Goal: Information Seeking & Learning: Learn about a topic

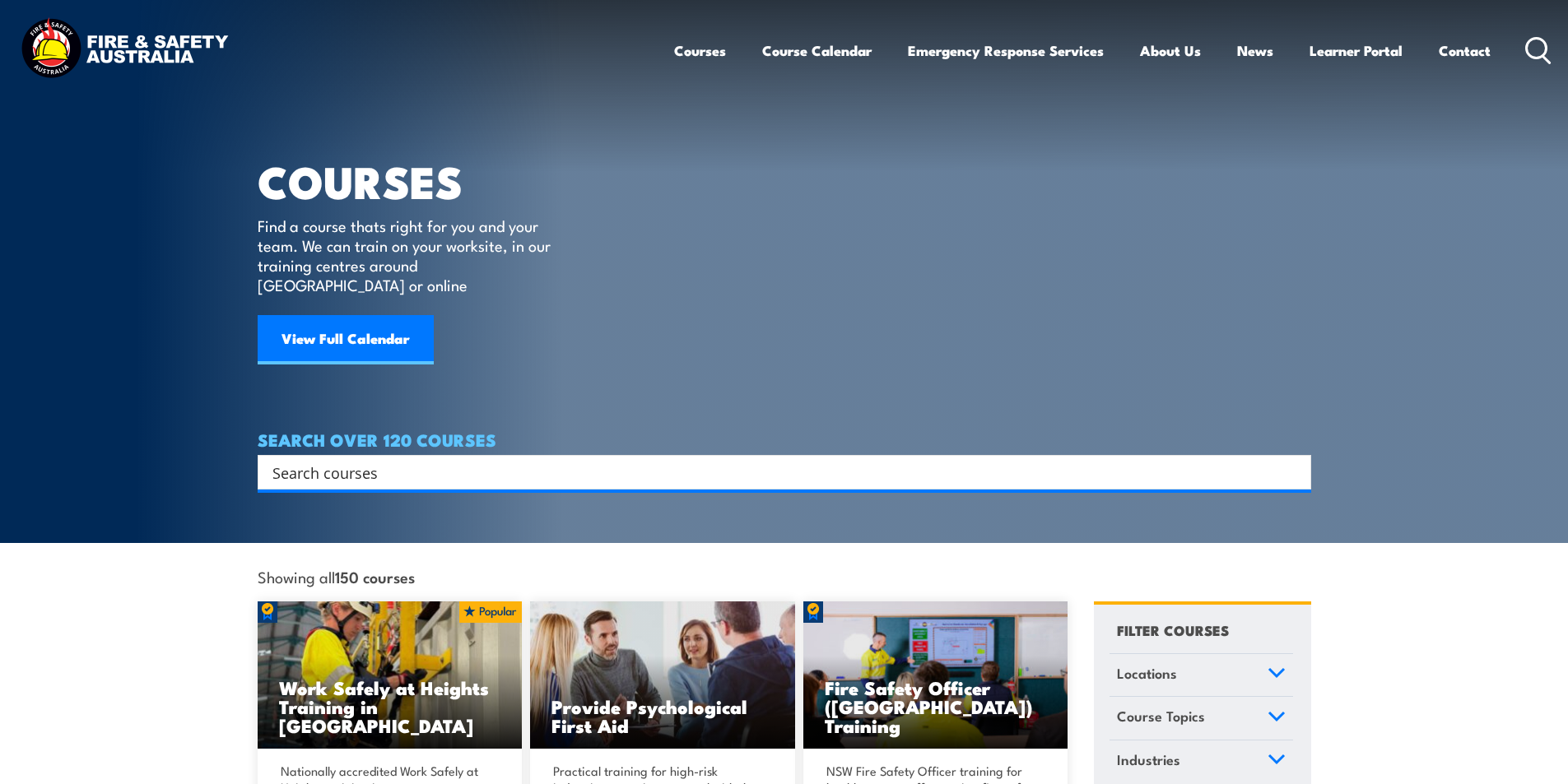
click at [426, 460] on input "Search input" at bounding box center [773, 473] width 1002 height 25
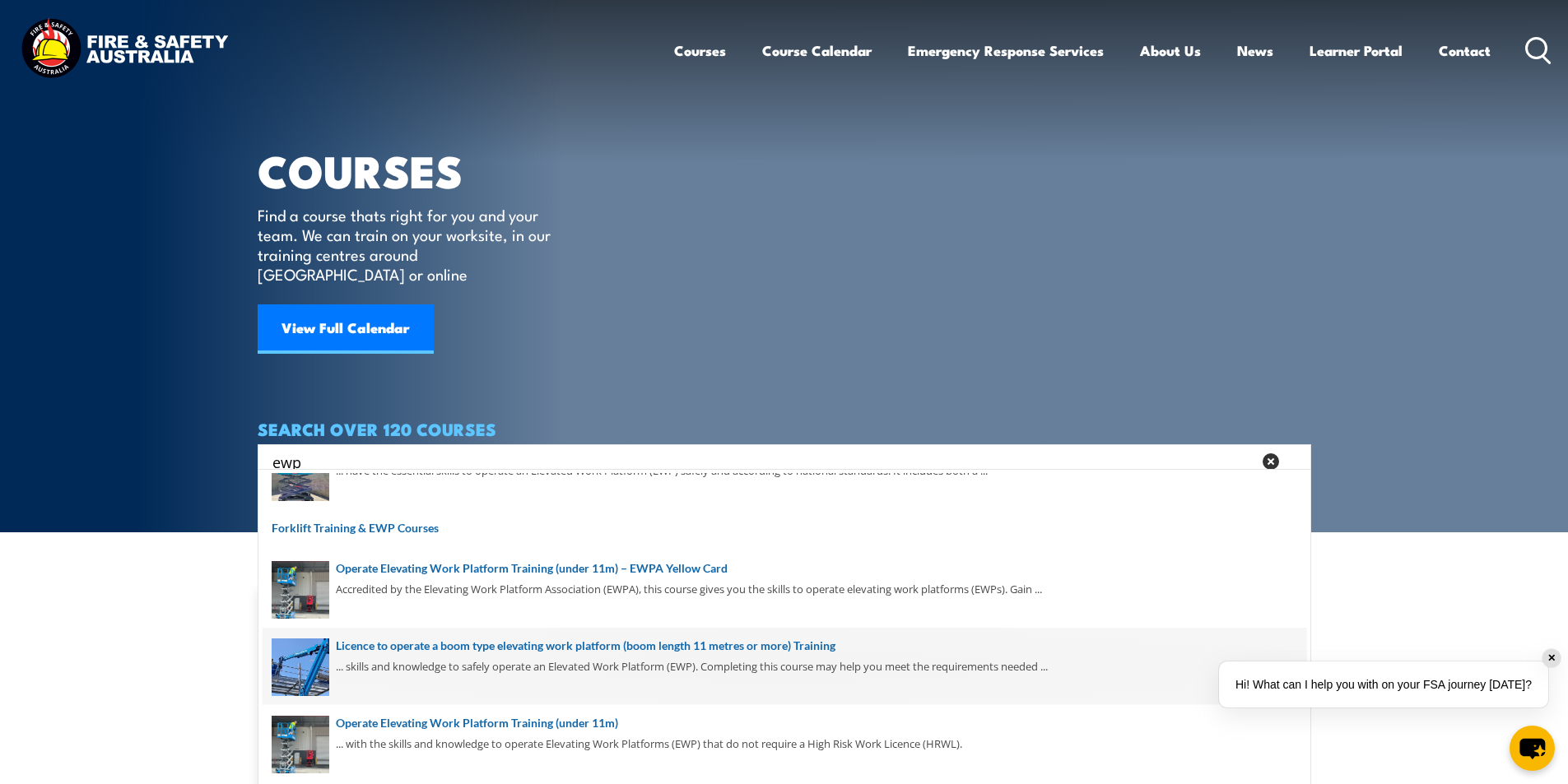
scroll to position [247, 0]
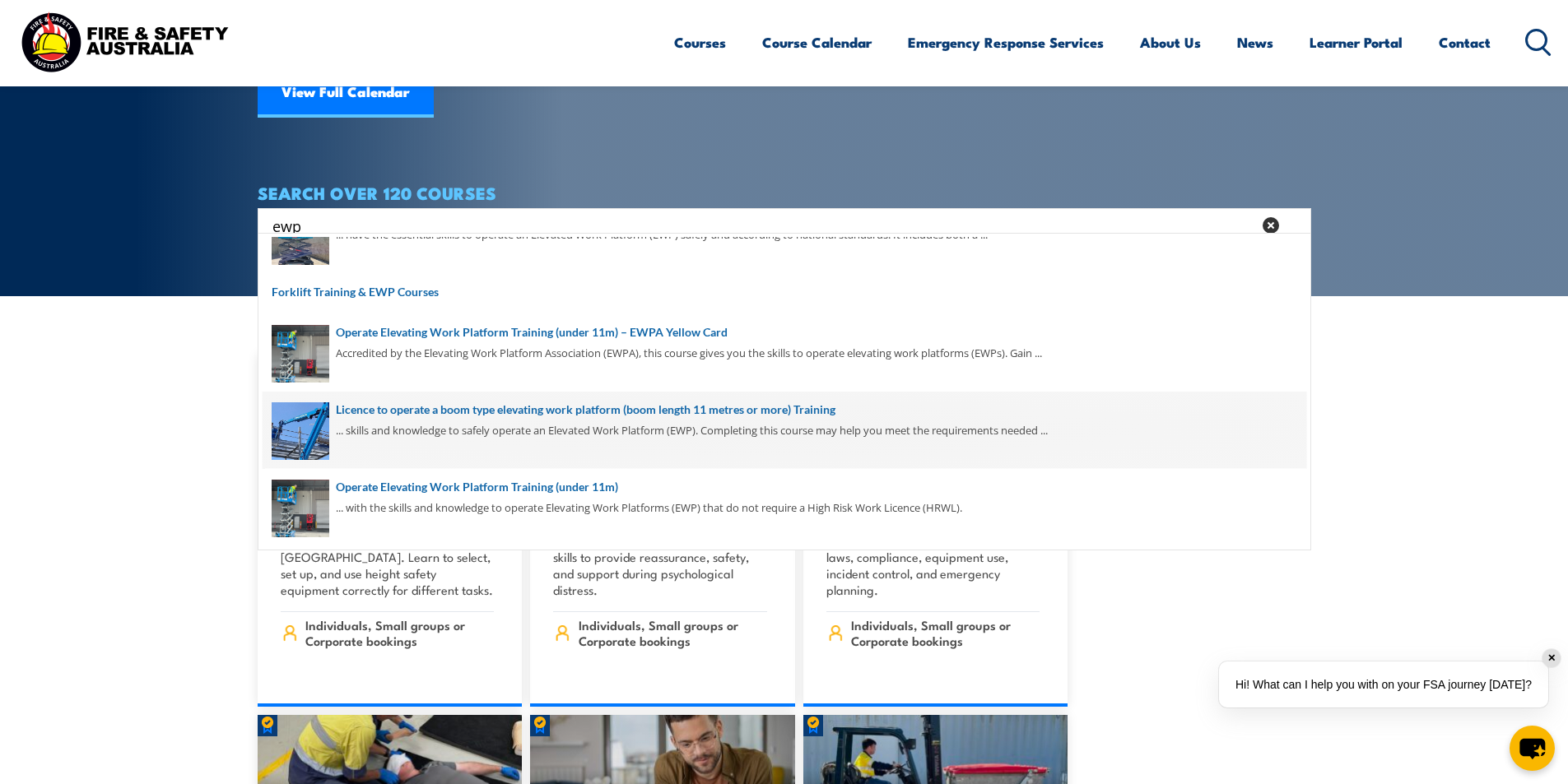
type input "ewp"
click at [630, 409] on span at bounding box center [784, 430] width 1044 height 77
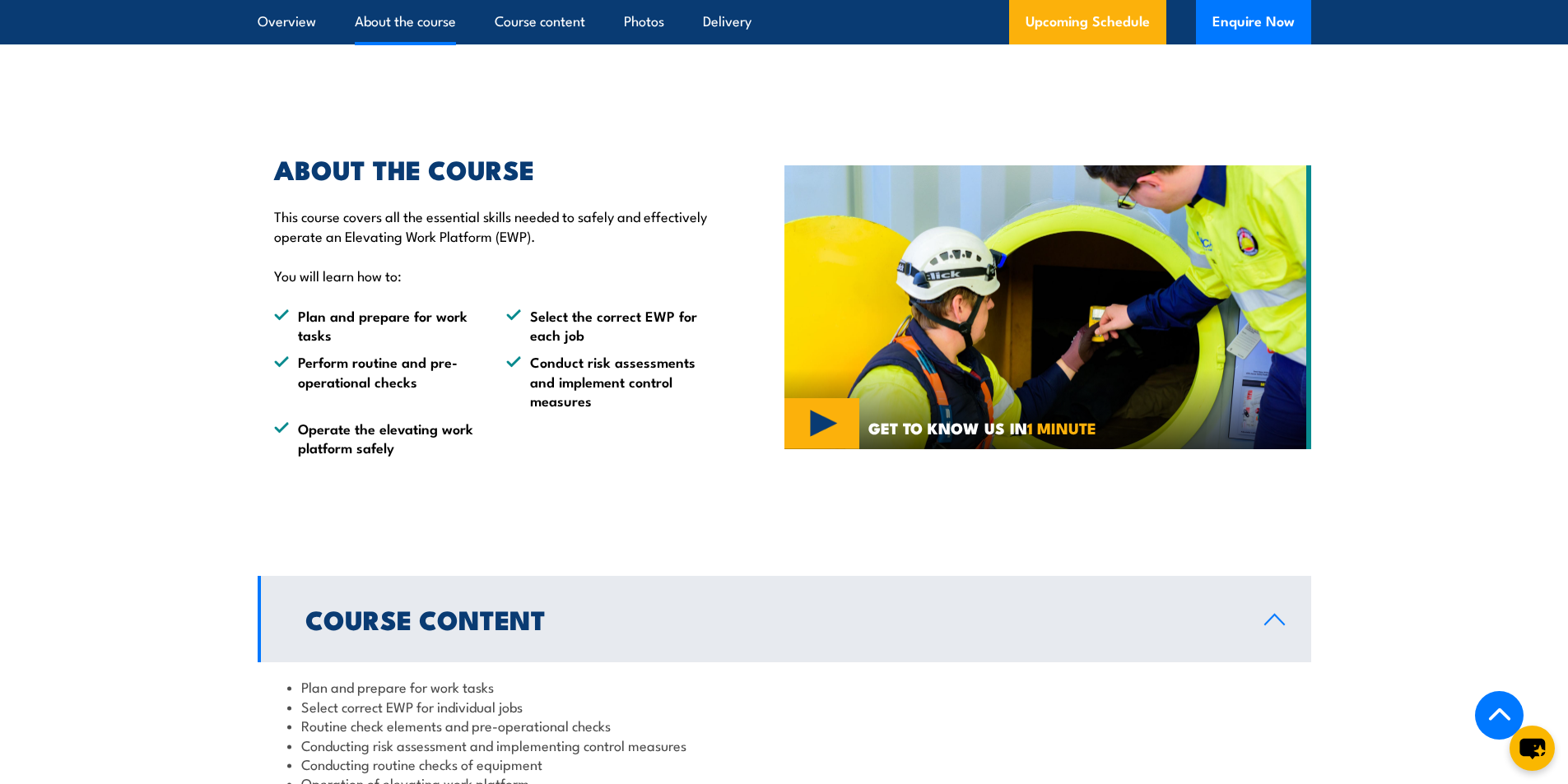
scroll to position [1564, 0]
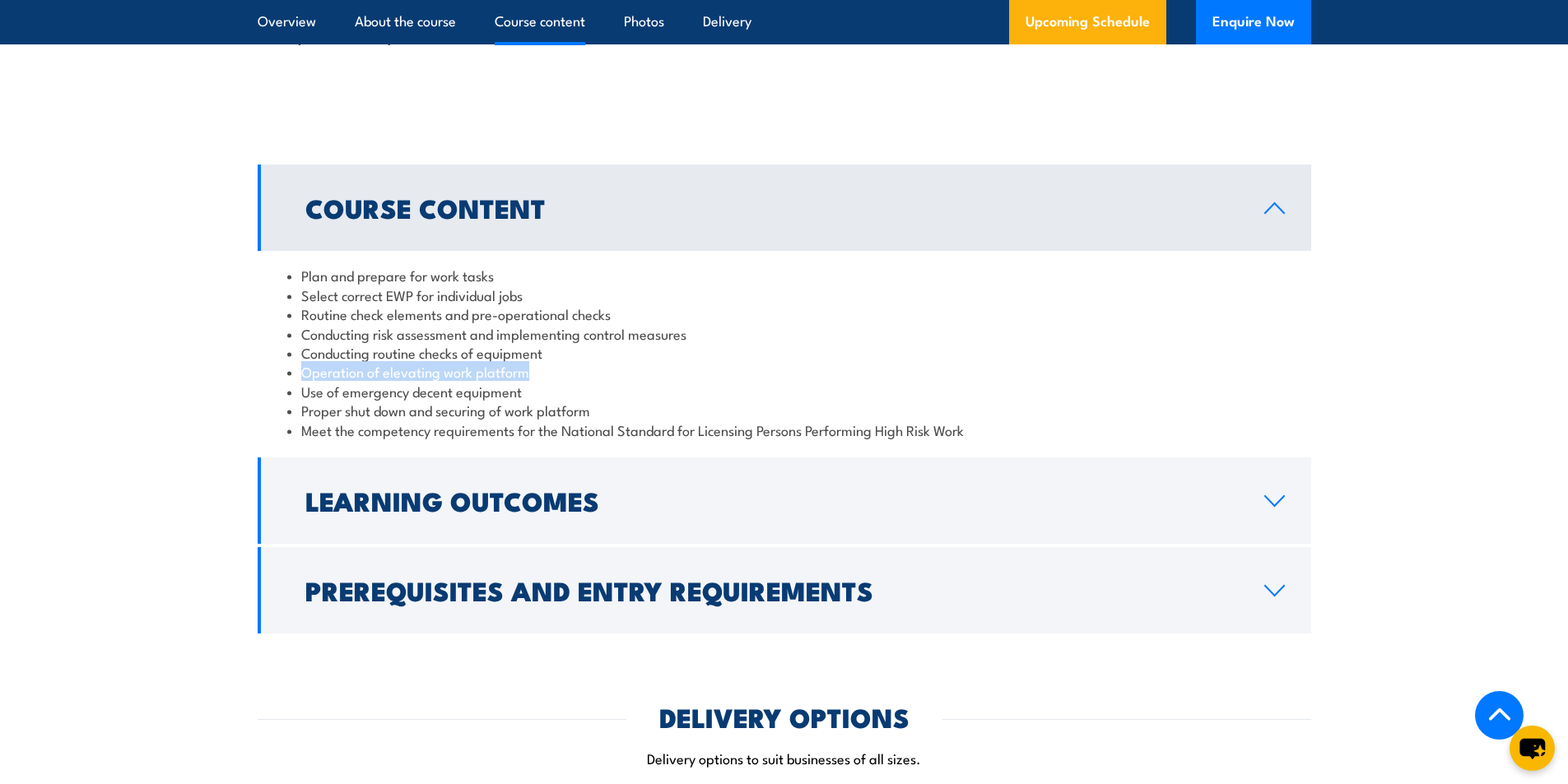
drag, startPoint x: 300, startPoint y: 370, endPoint x: 541, endPoint y: 376, distance: 241.1
click at [541, 376] on li "Operation of elevating work platform" at bounding box center [784, 371] width 994 height 19
